Goal: Task Accomplishment & Management: Manage account settings

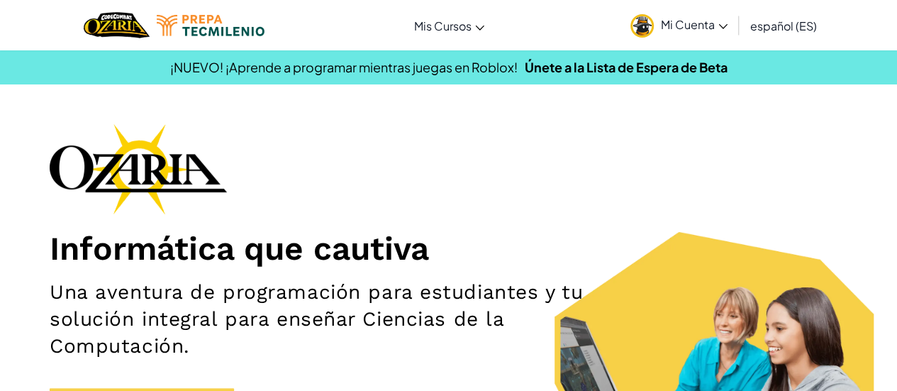
click at [702, 26] on span "Mi Cuenta" at bounding box center [694, 24] width 67 height 15
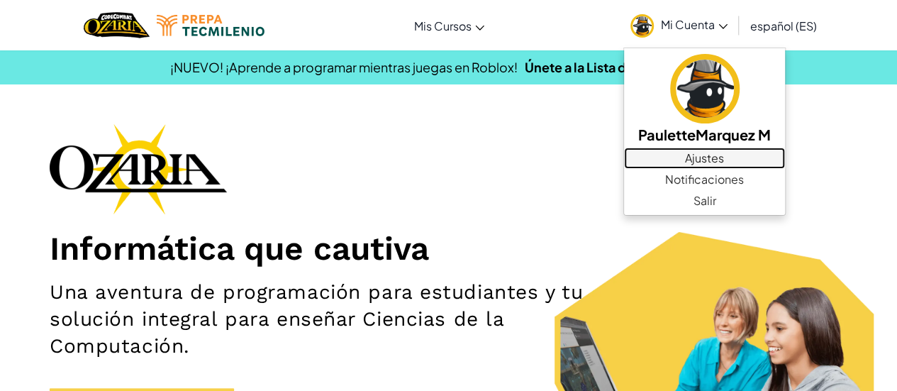
click at [700, 160] on link "Ajustes" at bounding box center [704, 157] width 161 height 21
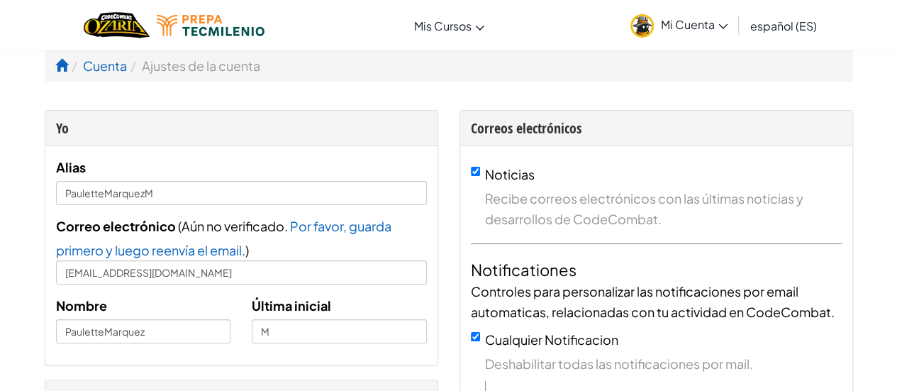
click at [661, 12] on link "Mi Cuenta" at bounding box center [678, 25] width 111 height 45
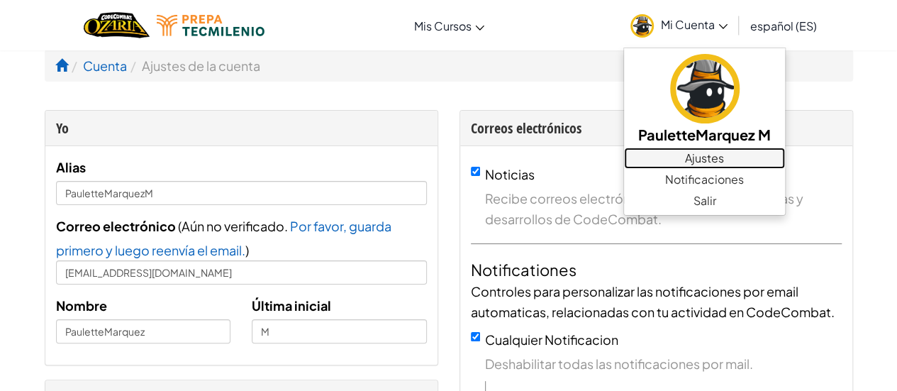
click at [693, 157] on link "Ajustes" at bounding box center [704, 157] width 161 height 21
click at [687, 155] on link "Ajustes" at bounding box center [704, 157] width 161 height 21
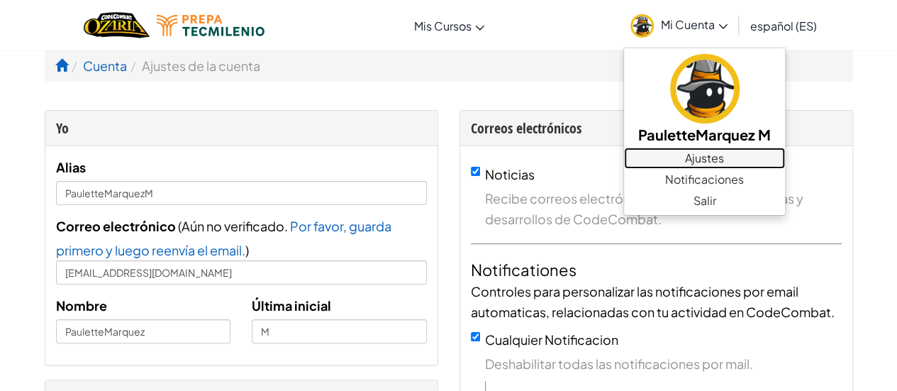
click at [687, 155] on link "Ajustes" at bounding box center [704, 157] width 161 height 21
click at [693, 156] on link "Ajustes" at bounding box center [704, 157] width 161 height 21
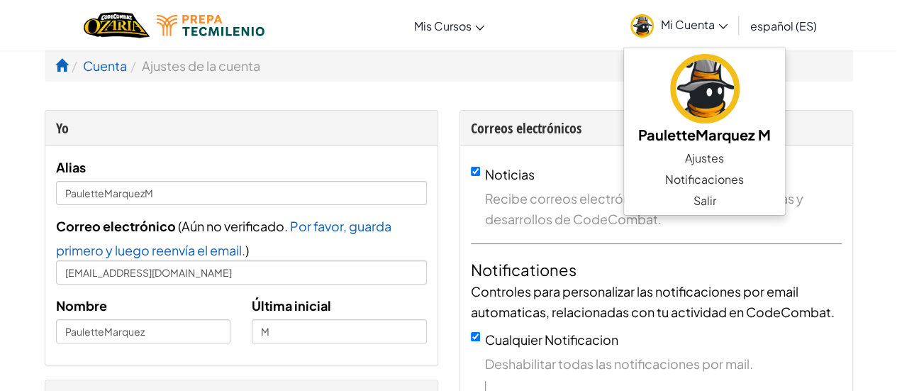
click at [681, 26] on span "Mi Cuenta" at bounding box center [694, 24] width 67 height 15
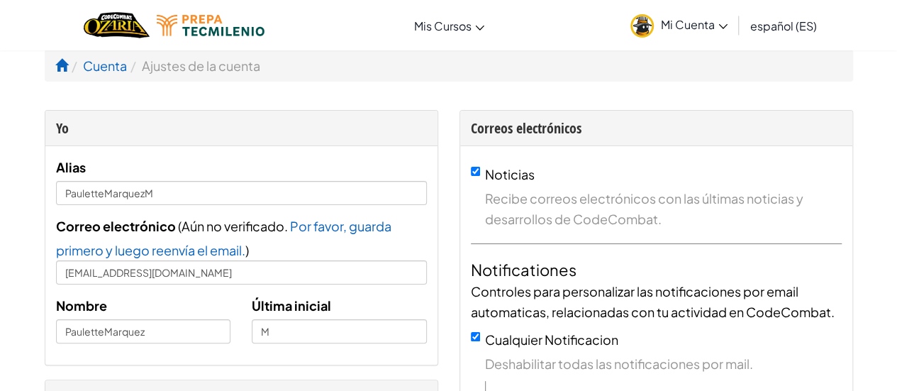
drag, startPoint x: 681, startPoint y: 26, endPoint x: 734, endPoint y: 17, distance: 54.0
click at [734, 17] on link "Mi Cuenta" at bounding box center [678, 25] width 111 height 45
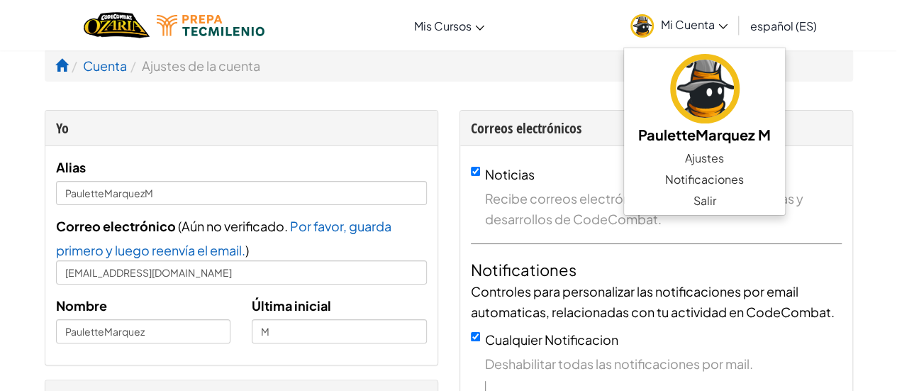
click at [734, 17] on link "Mi Cuenta" at bounding box center [678, 25] width 111 height 45
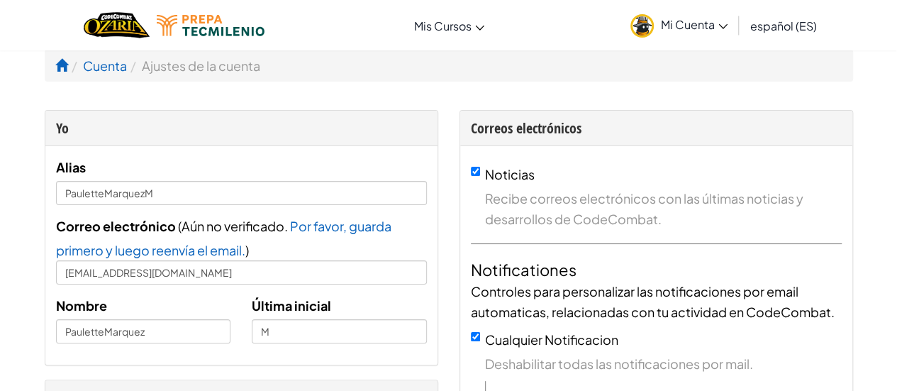
click at [691, 17] on span "Mi Cuenta" at bounding box center [694, 24] width 67 height 15
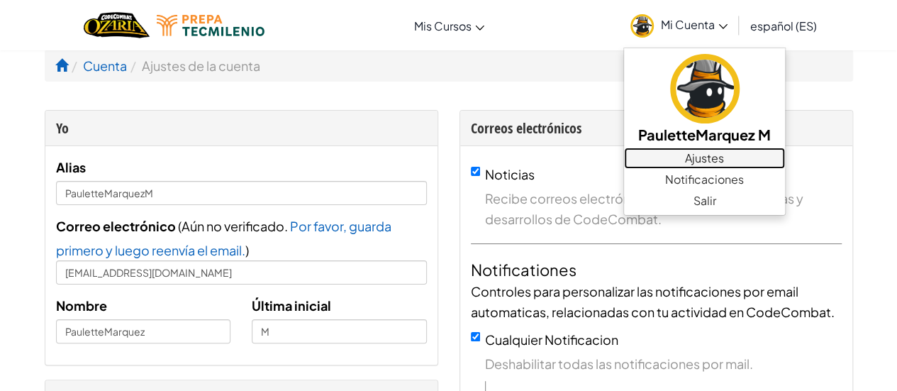
click at [708, 162] on link "Ajustes" at bounding box center [704, 157] width 161 height 21
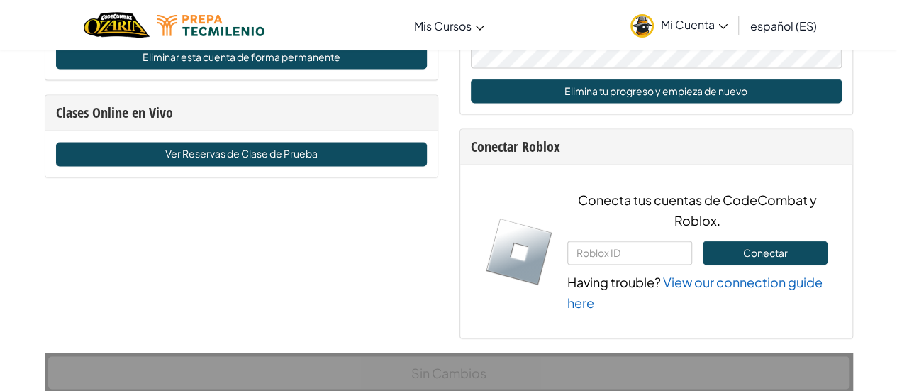
scroll to position [996, 0]
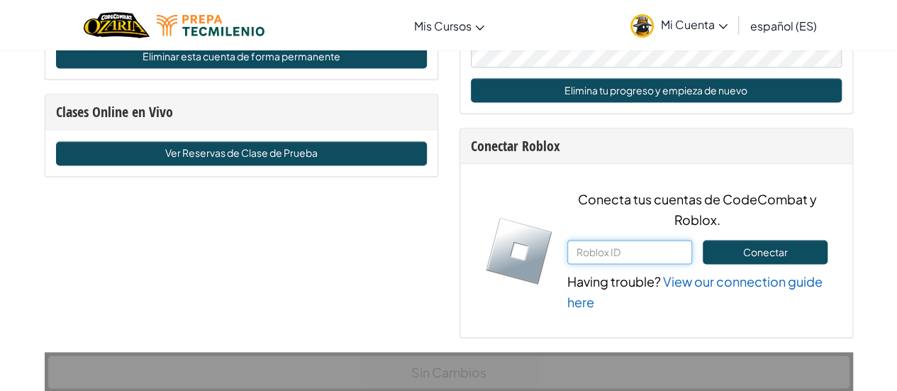
click at [640, 248] on input "text" at bounding box center [629, 252] width 125 height 24
